Goal: Task Accomplishment & Management: Manage account settings

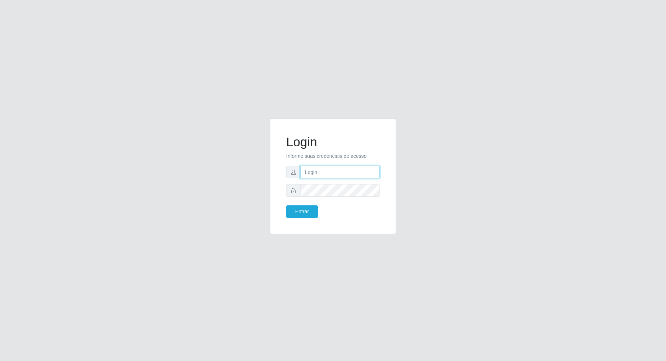
click at [317, 175] on input "text" at bounding box center [340, 172] width 80 height 13
click at [347, 153] on p "Informe suas credenciais de acesso" at bounding box center [333, 156] width 94 height 8
click at [349, 154] on p "Informe suas credenciais de acesso" at bounding box center [333, 156] width 94 height 8
click at [317, 206] on button "Entrar" at bounding box center [302, 211] width 32 height 13
click at [307, 209] on button "Entrar" at bounding box center [302, 211] width 32 height 13
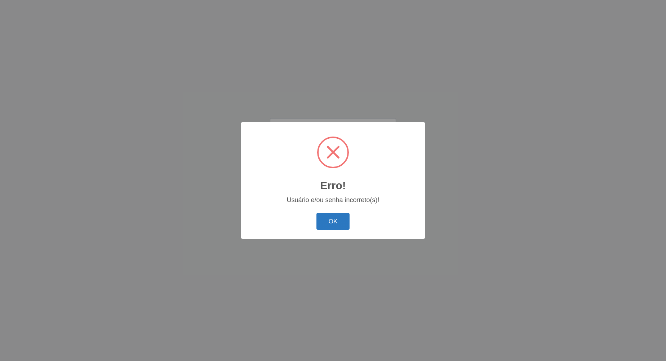
click at [332, 215] on button "OK" at bounding box center [333, 221] width 33 height 17
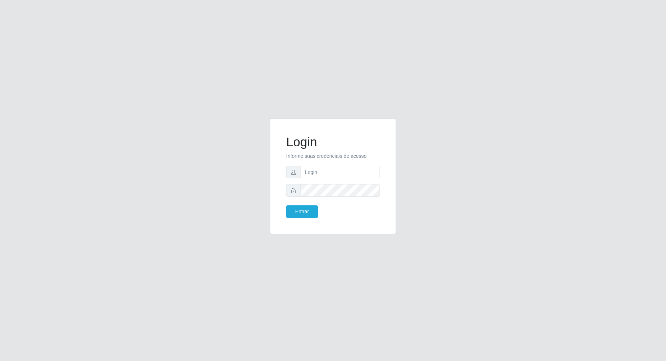
click at [336, 162] on form "Login Informe suas credenciais de acesso Entrar" at bounding box center [333, 176] width 94 height 84
click at [336, 168] on input "text" at bounding box center [340, 172] width 80 height 13
click at [333, 156] on p "Informe suas credenciais de acesso" at bounding box center [333, 156] width 94 height 8
click at [331, 173] on input "text" at bounding box center [340, 172] width 80 height 13
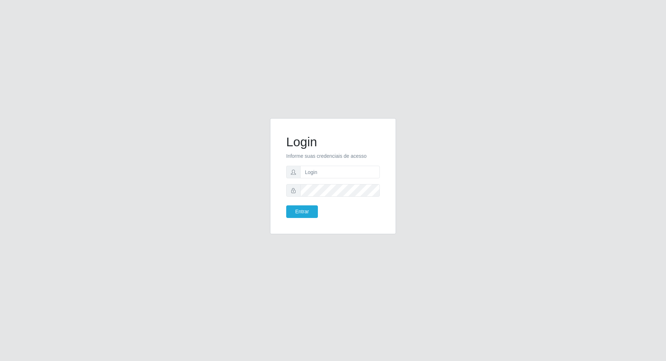
click at [311, 160] on form "Login Informe suas credenciais de acesso Entrar" at bounding box center [333, 176] width 94 height 84
click at [317, 166] on input "text" at bounding box center [340, 172] width 80 height 13
click at [318, 167] on input "text" at bounding box center [340, 172] width 80 height 13
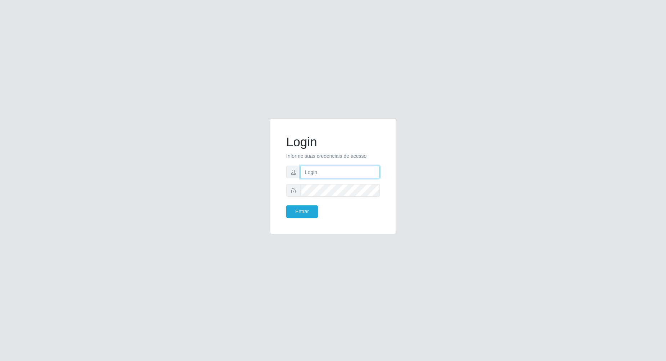
click at [319, 167] on input "text" at bounding box center [340, 172] width 80 height 13
type input "[EMAIL_ADDRESS][DOMAIN_NAME]"
click at [308, 207] on button "Entrar" at bounding box center [302, 211] width 32 height 13
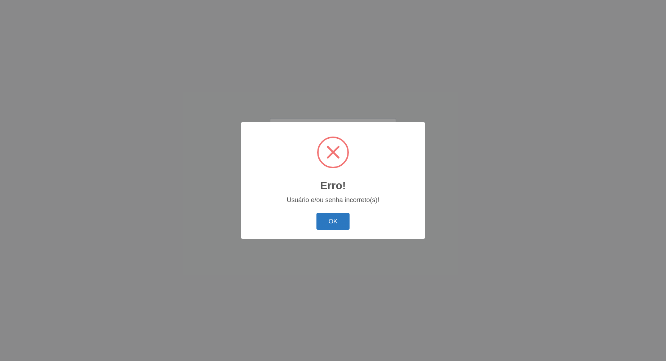
click at [332, 221] on button "OK" at bounding box center [333, 221] width 33 height 17
